Goal: Task Accomplishment & Management: Manage account settings

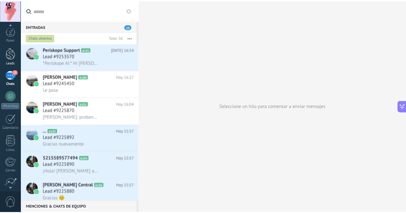
scroll to position [54, 0]
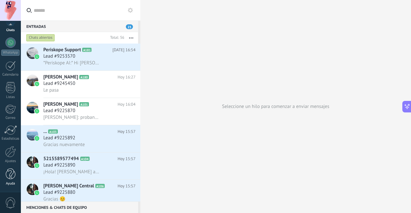
click at [12, 93] on link "Ayuda" at bounding box center [10, 177] width 21 height 17
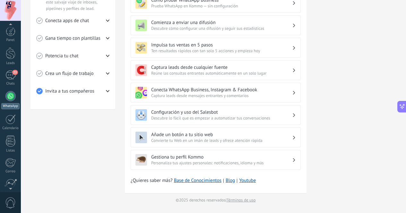
drag, startPoint x: 9, startPoint y: 98, endPoint x: 19, endPoint y: 108, distance: 14.5
click at [9, 93] on div at bounding box center [10, 96] width 10 height 10
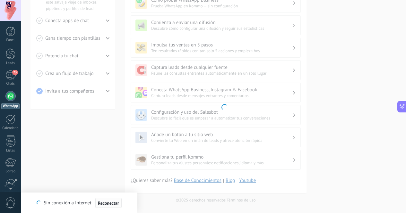
click at [111, 93] on span "Reconectar" at bounding box center [108, 203] width 21 height 4
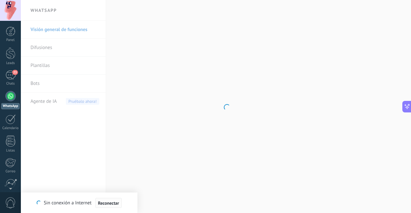
click at [113, 93] on span "Reconectar" at bounding box center [108, 203] width 21 height 4
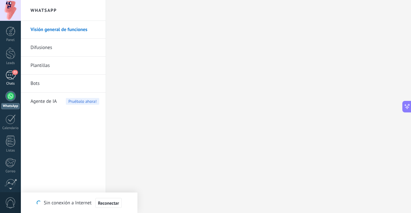
click at [10, 73] on div "23" at bounding box center [10, 75] width 10 height 9
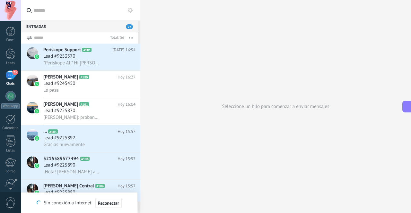
click at [130, 38] on button "button" at bounding box center [131, 38] width 14 height 12
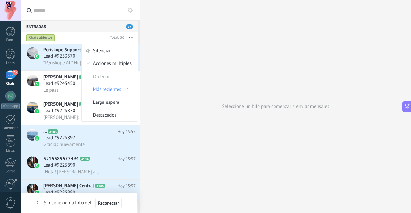
click at [130, 38] on button "button" at bounding box center [131, 38] width 14 height 12
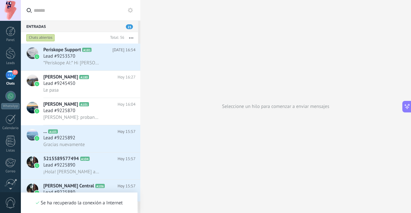
click at [130, 8] on use at bounding box center [130, 10] width 5 height 5
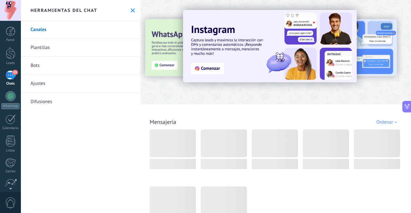
click at [36, 86] on link "Ajustes" at bounding box center [80, 84] width 119 height 18
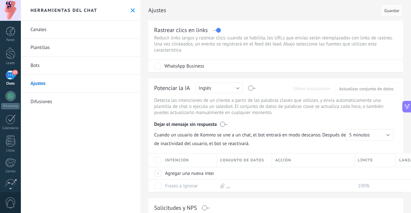
click at [131, 9] on icon at bounding box center [133, 10] width 4 height 4
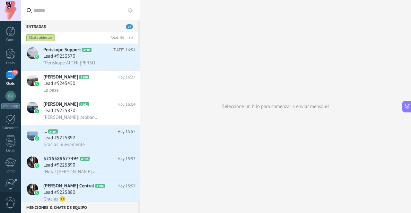
click at [12, 9] on div at bounding box center [10, 10] width 21 height 21
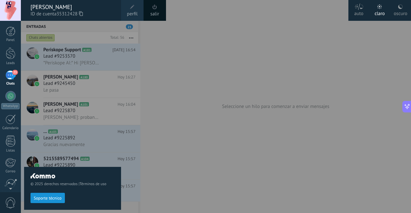
click at [132, 12] on span "perfil" at bounding box center [132, 14] width 11 height 7
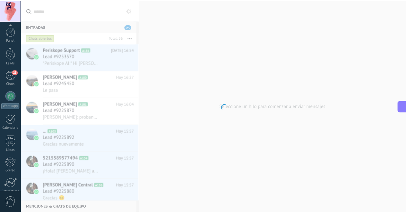
scroll to position [54, 0]
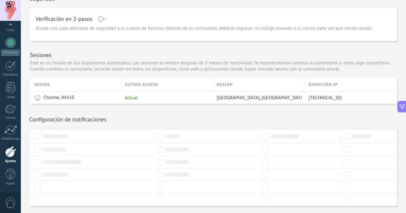
scroll to position [186, 0]
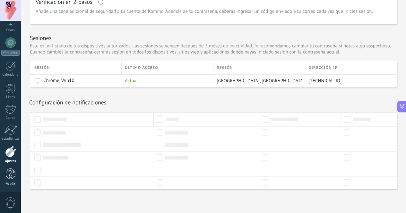
click at [13, 93] on link "Ayuda" at bounding box center [10, 177] width 21 height 17
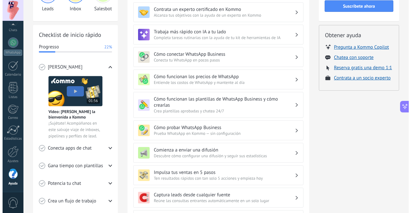
scroll to position [192, 0]
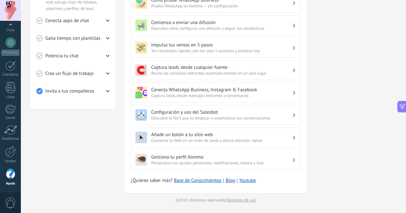
click at [10, 93] on span "0" at bounding box center [10, 203] width 11 height 11
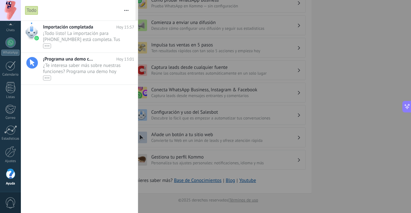
click at [126, 6] on button "button" at bounding box center [126, 10] width 14 height 21
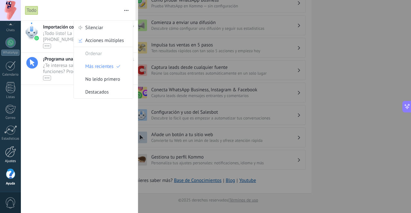
click at [14, 93] on link "Ajustes" at bounding box center [10, 154] width 21 height 17
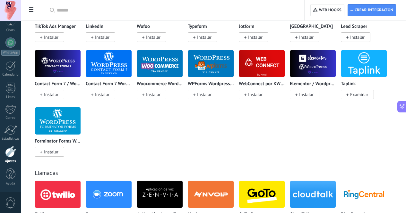
scroll to position [706, 0]
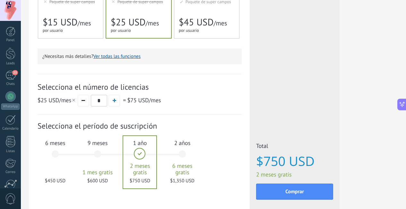
scroll to position [203, 0]
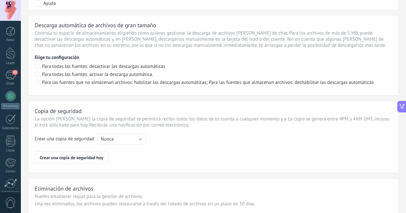
scroll to position [510, 0]
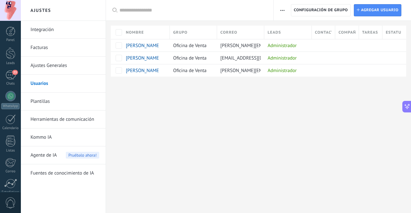
click at [57, 101] on link "Plantillas" at bounding box center [64, 102] width 69 height 18
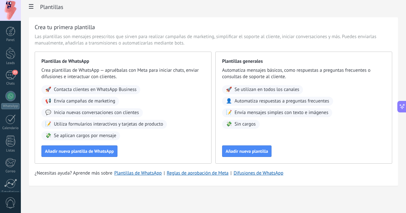
scroll to position [10, 0]
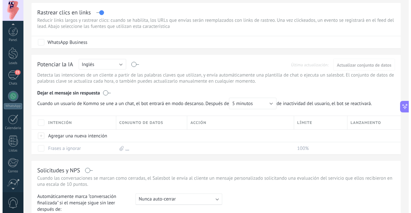
scroll to position [54, 0]
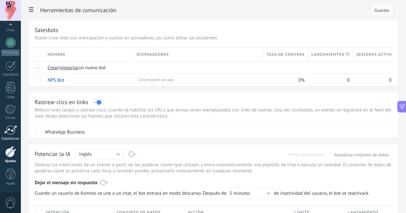
click at [6, 135] on div at bounding box center [10, 130] width 13 height 10
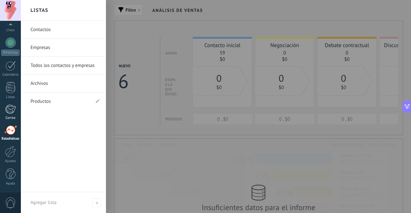
click at [13, 112] on div at bounding box center [10, 110] width 11 height 10
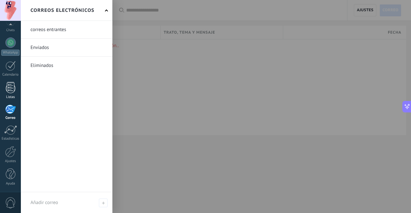
click at [6, 82] on div at bounding box center [11, 87] width 10 height 11
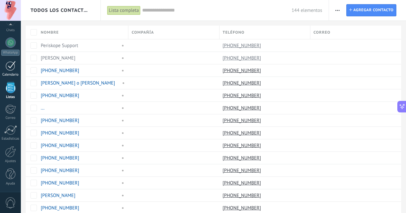
click at [9, 66] on div at bounding box center [10, 66] width 10 height 10
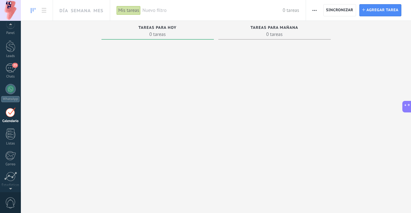
click at [11, 24] on div at bounding box center [10, 26] width 21 height 10
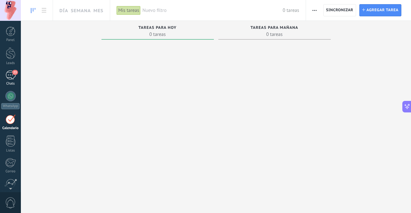
click at [12, 75] on div "23" at bounding box center [10, 75] width 10 height 9
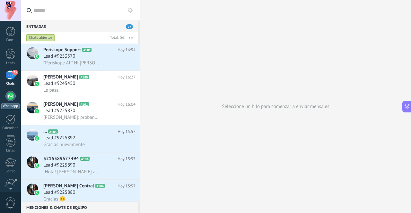
click at [11, 96] on div at bounding box center [10, 96] width 10 height 10
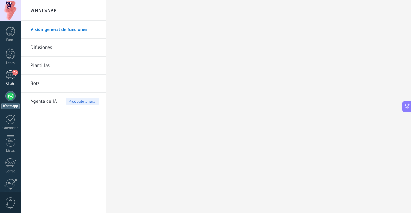
click at [12, 75] on div "23" at bounding box center [10, 75] width 10 height 9
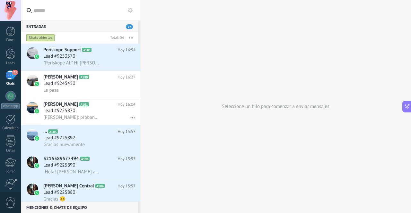
click at [131, 39] on button "button" at bounding box center [131, 38] width 14 height 12
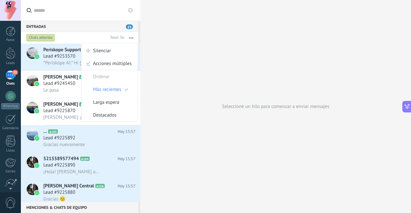
click at [131, 39] on button "button" at bounding box center [131, 38] width 14 height 12
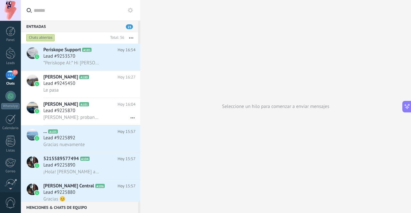
click at [129, 5] on input "text" at bounding box center [84, 10] width 101 height 21
click at [128, 9] on use at bounding box center [130, 10] width 5 height 5
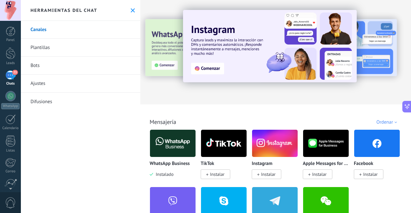
click at [161, 177] on span "Instalado" at bounding box center [163, 175] width 20 height 6
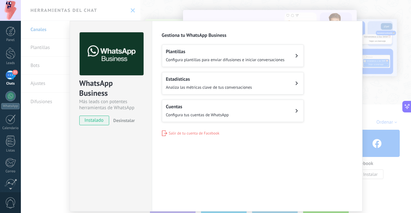
click at [225, 112] on span "Configura tus cuentas de WhatsApp" at bounding box center [197, 114] width 63 height 5
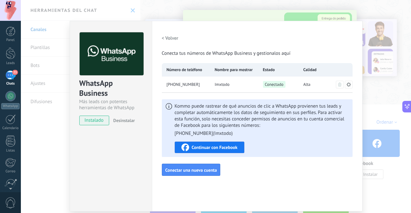
click at [346, 82] on icon at bounding box center [348, 84] width 5 height 5
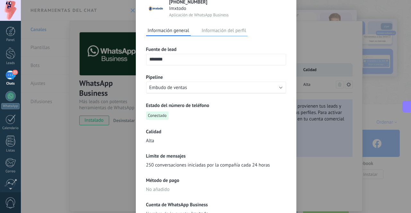
scroll to position [20, 0]
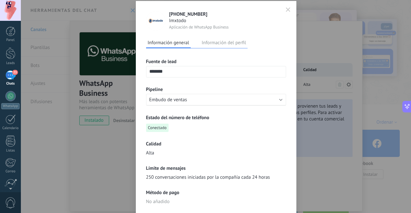
click at [237, 43] on button "Información del perfil" at bounding box center [223, 43] width 47 height 10
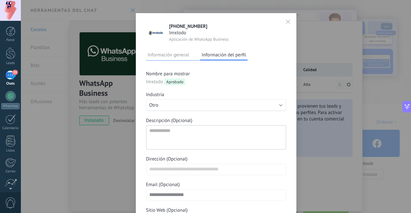
scroll to position [0, 0]
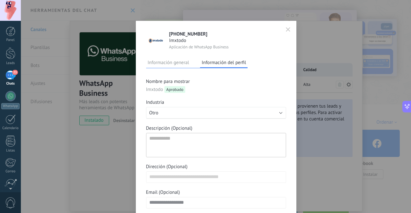
click at [287, 28] on icon "button" at bounding box center [288, 29] width 4 height 4
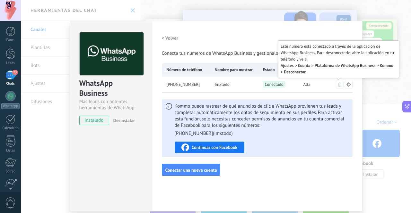
click at [338, 84] on icon at bounding box center [339, 85] width 3 height 4
click at [338, 85] on icon at bounding box center [339, 85] width 3 height 4
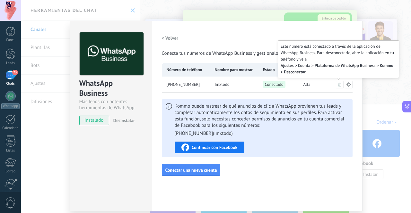
click at [338, 85] on icon at bounding box center [339, 85] width 3 height 4
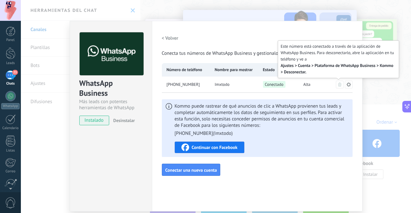
click at [339, 84] on icon at bounding box center [339, 85] width 3 height 4
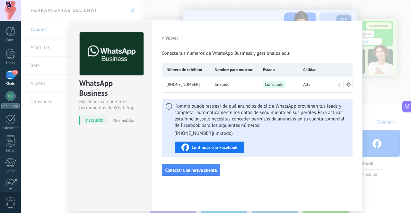
click at [167, 105] on icon at bounding box center [169, 106] width 6 height 6
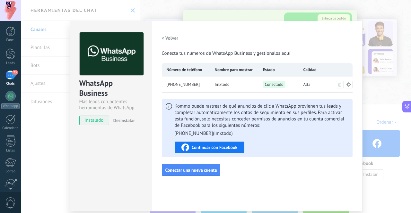
click at [384, 79] on div "WhatsApp Business Más leads con potentes herramientas de WhatsApp instalado Des…" at bounding box center [216, 106] width 390 height 213
